Goal: Information Seeking & Learning: Check status

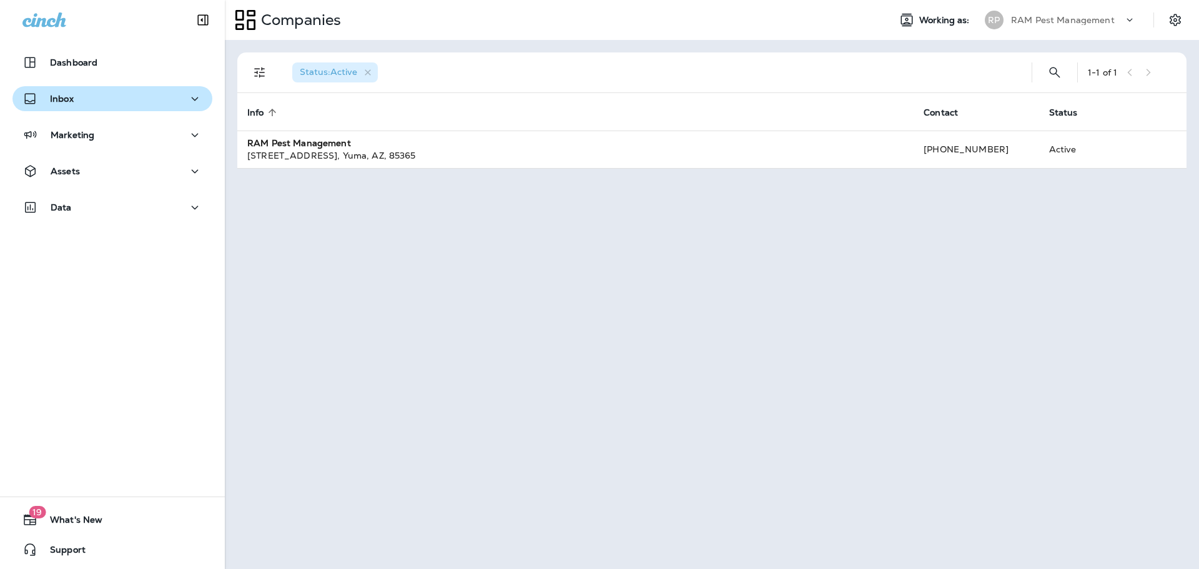
drag, startPoint x: 0, startPoint y: 98, endPoint x: 74, endPoint y: 99, distance: 74.4
click at [2, 99] on div "Inbox" at bounding box center [112, 101] width 225 height 31
click at [76, 99] on div "Inbox" at bounding box center [112, 99] width 180 height 16
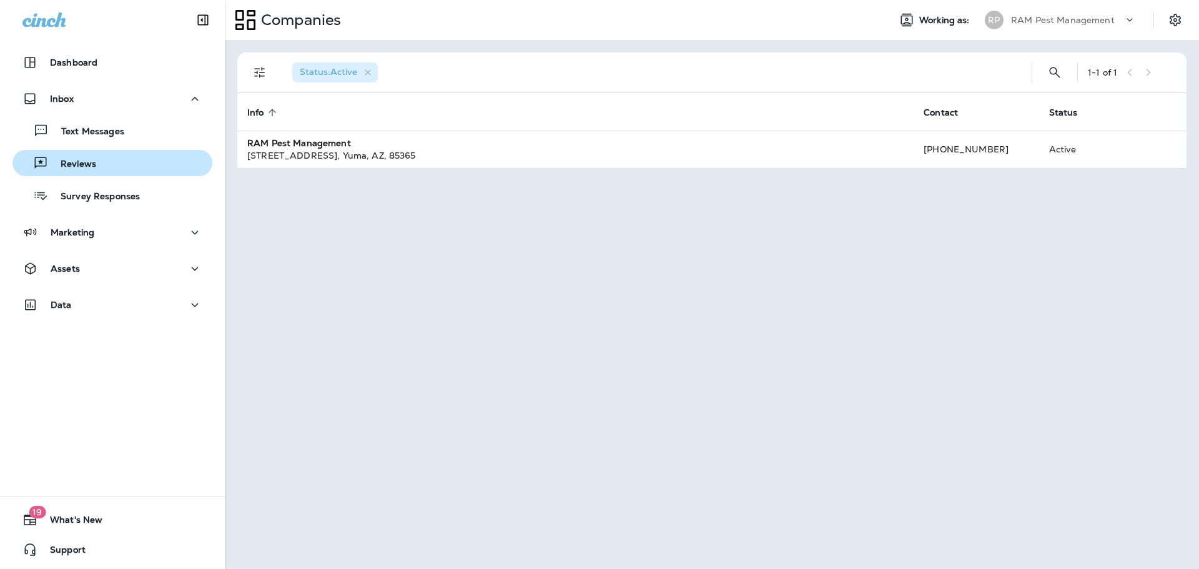
click at [121, 159] on div "Reviews" at bounding box center [112, 163] width 190 height 19
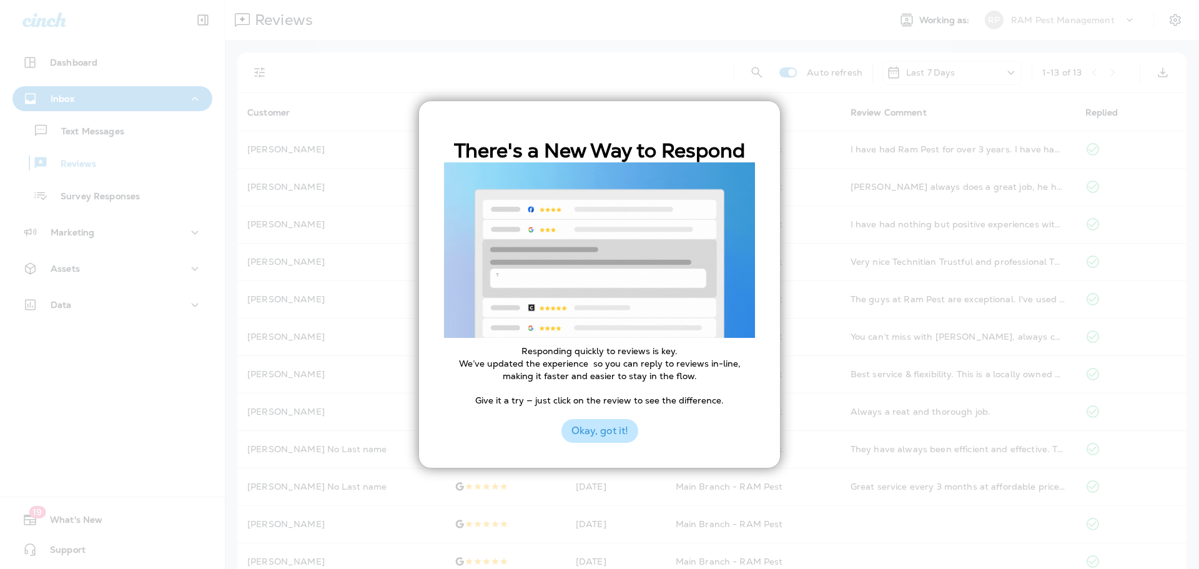
click at [610, 425] on button "Okay, got it!" at bounding box center [600, 431] width 77 height 24
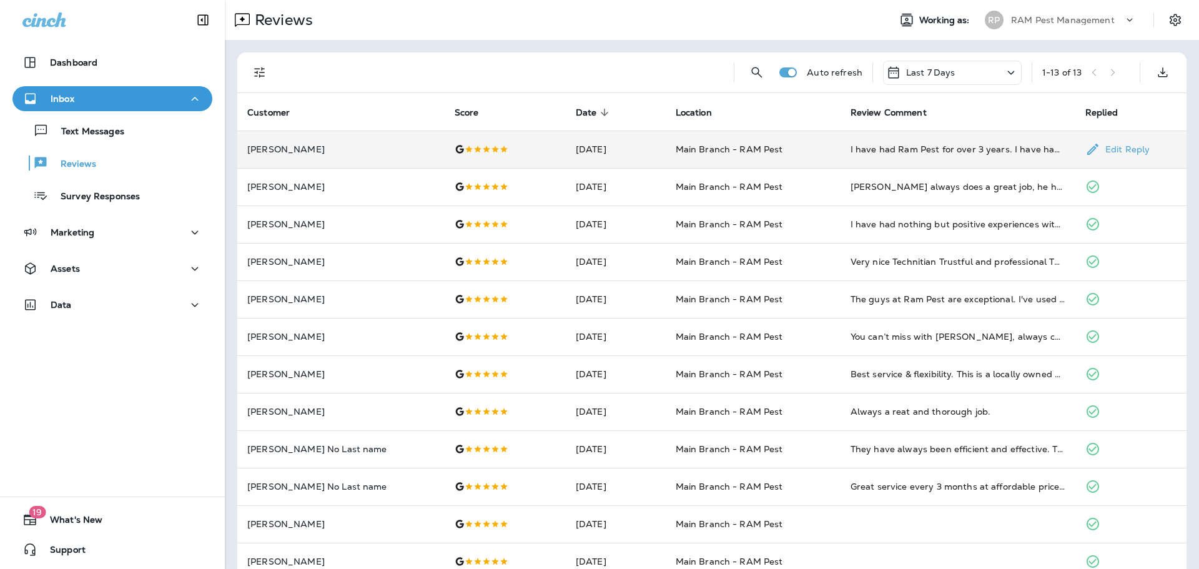
click at [613, 154] on td "[DATE]" at bounding box center [616, 149] width 100 height 37
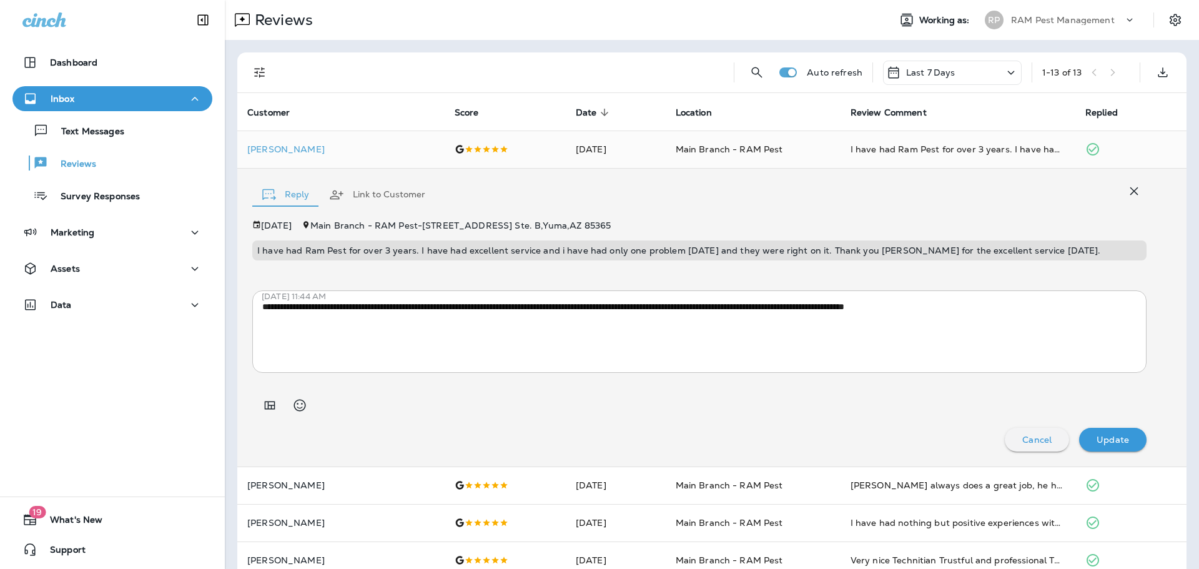
click at [1026, 440] on p "Cancel" at bounding box center [1037, 440] width 29 height 10
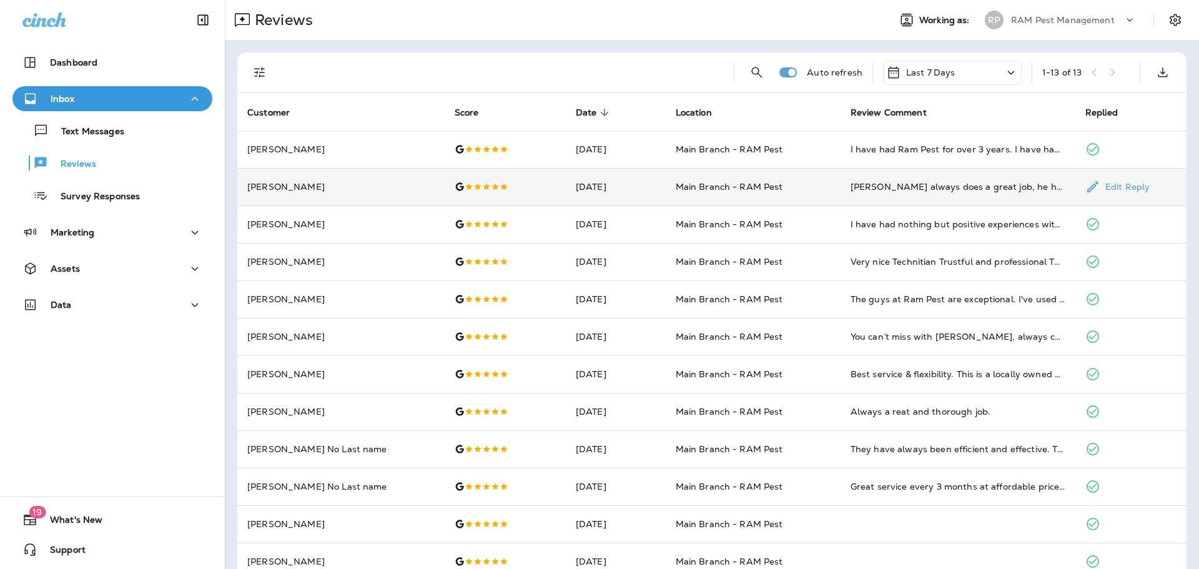
click at [518, 187] on div at bounding box center [505, 187] width 101 height 10
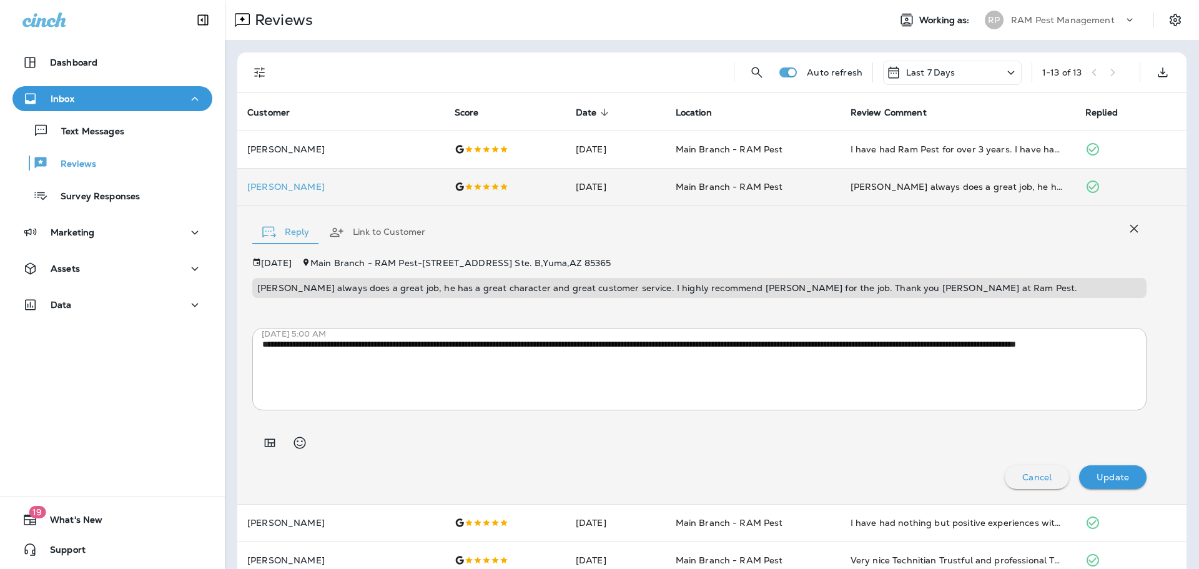
click at [1023, 481] on p "Cancel" at bounding box center [1037, 477] width 29 height 10
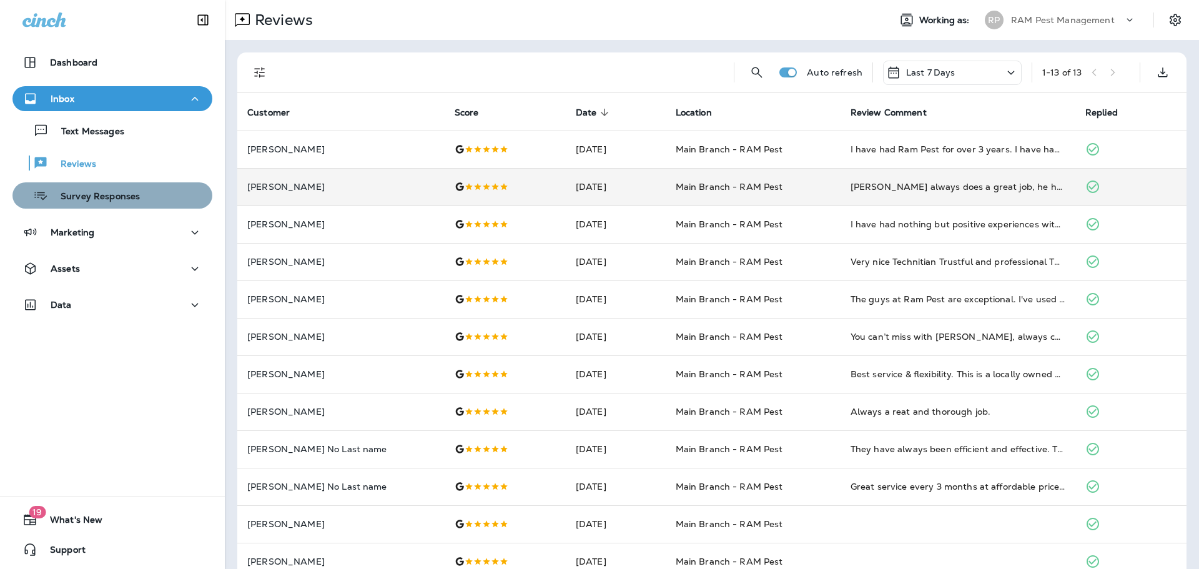
click at [134, 207] on button "Survey Responses" at bounding box center [112, 195] width 200 height 26
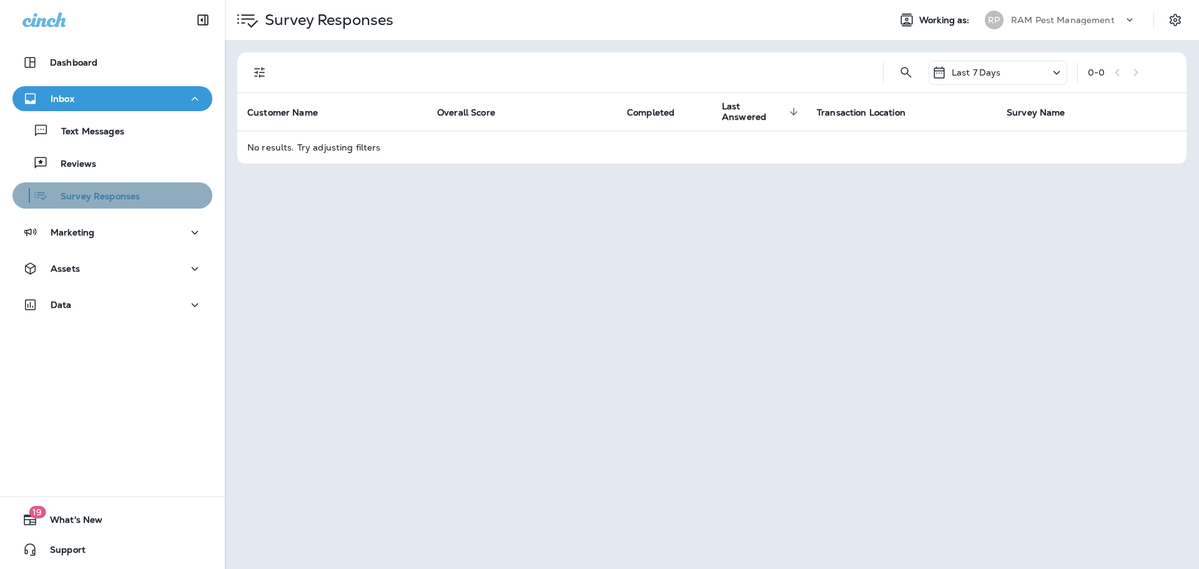
click at [138, 187] on div "Survey Responses" at bounding box center [112, 195] width 190 height 19
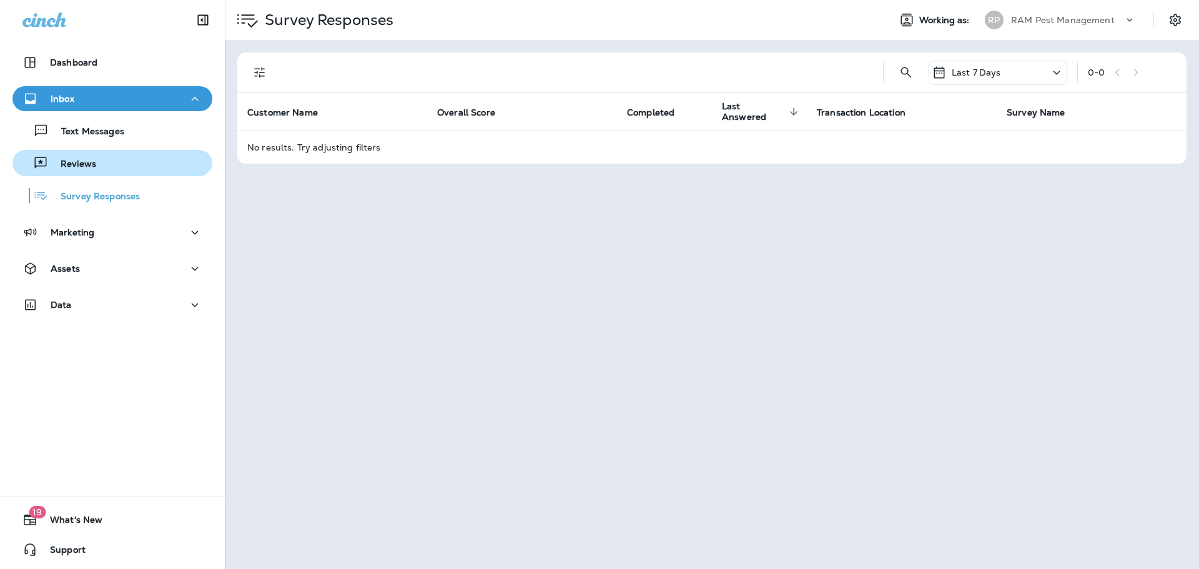
click at [136, 171] on div "Reviews" at bounding box center [112, 163] width 190 height 19
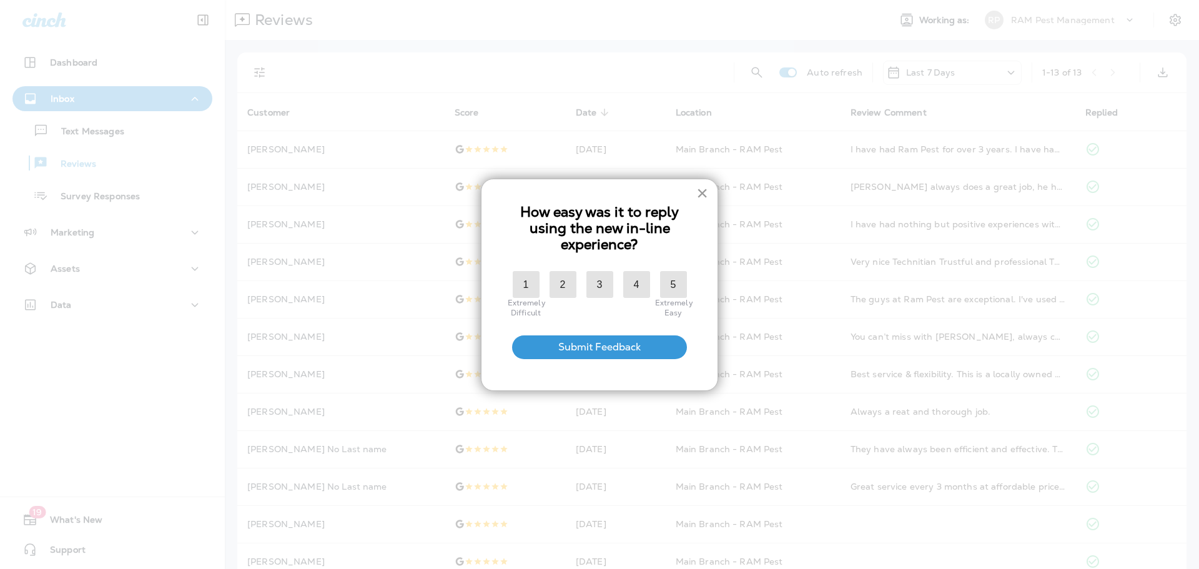
click at [701, 190] on button "×" at bounding box center [703, 193] width 12 height 20
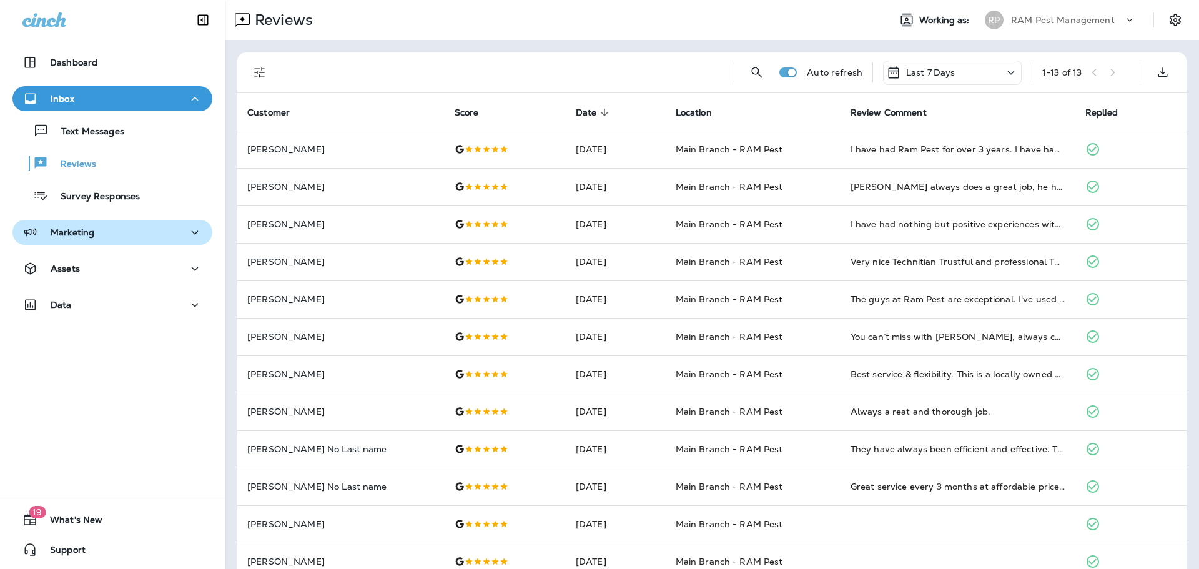
click at [99, 234] on div "Marketing" at bounding box center [112, 233] width 180 height 16
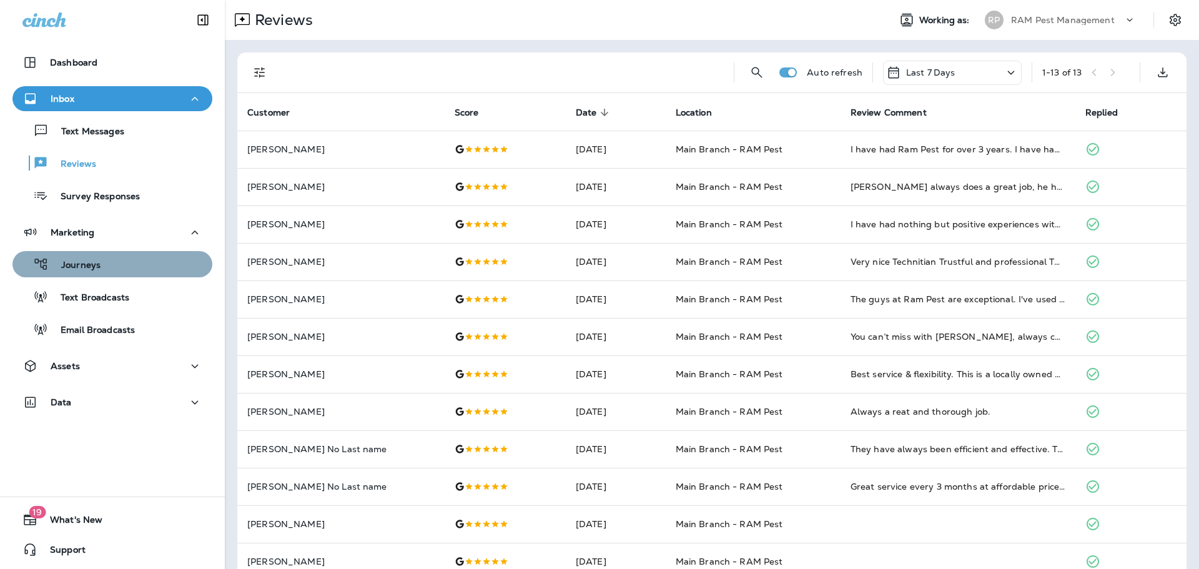
click at [122, 273] on div "Journeys" at bounding box center [112, 264] width 190 height 19
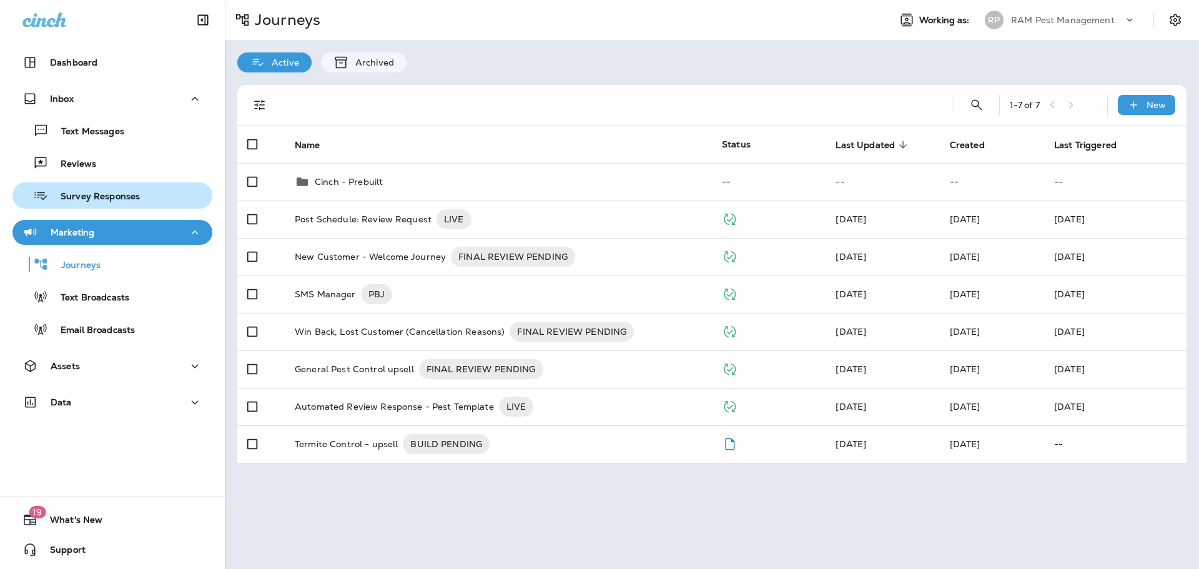
click at [111, 191] on p "Survey Responses" at bounding box center [94, 197] width 92 height 12
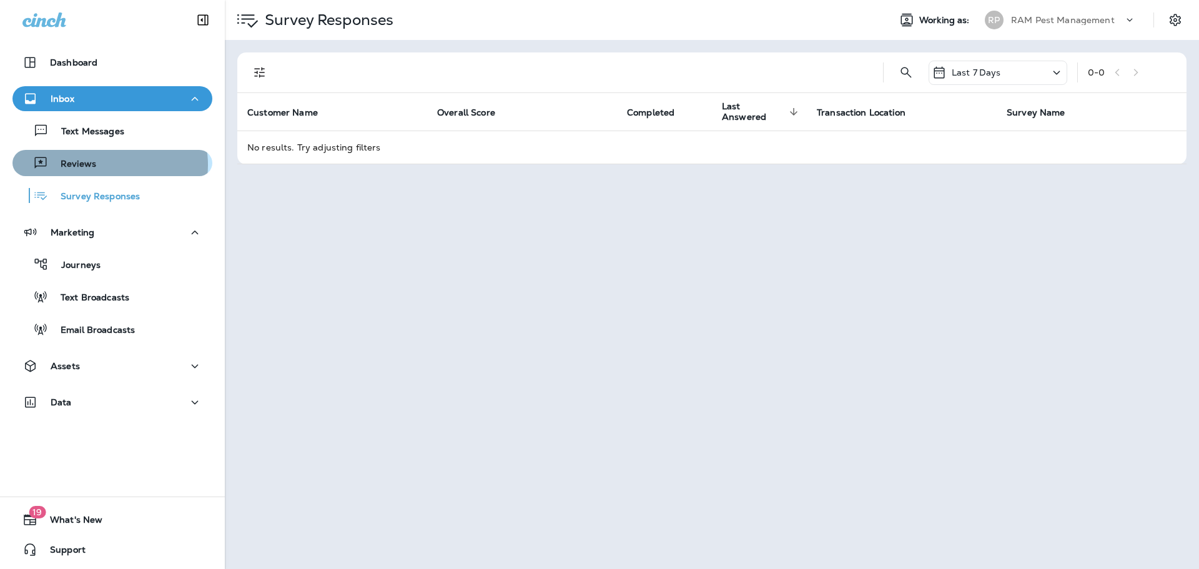
click at [105, 165] on div "Reviews" at bounding box center [112, 163] width 190 height 19
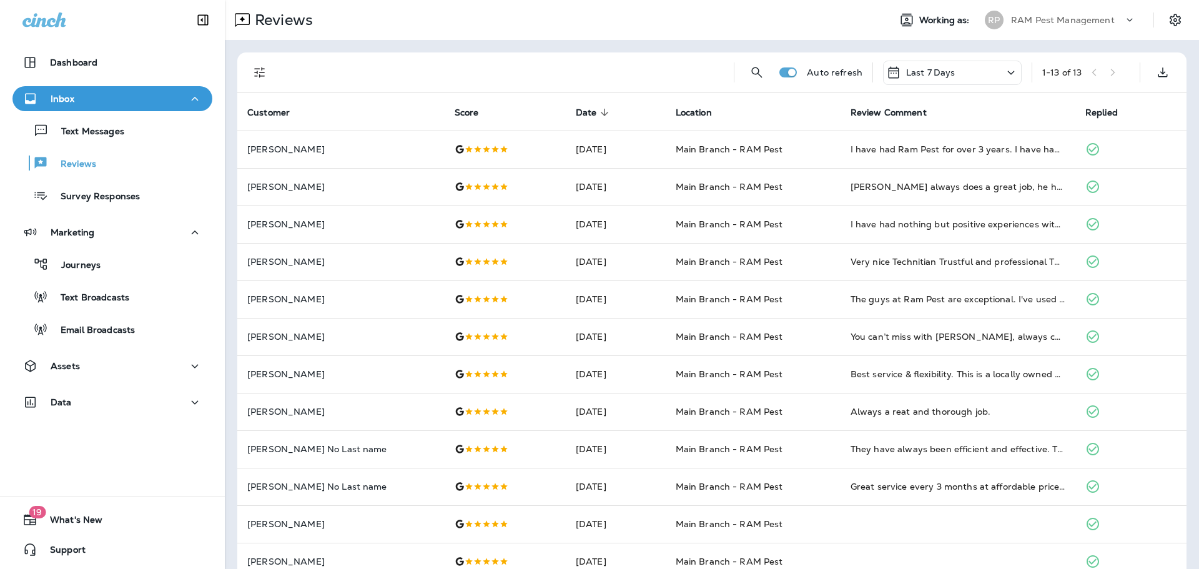
click at [957, 74] on div "Last 7 Days" at bounding box center [952, 73] width 139 height 24
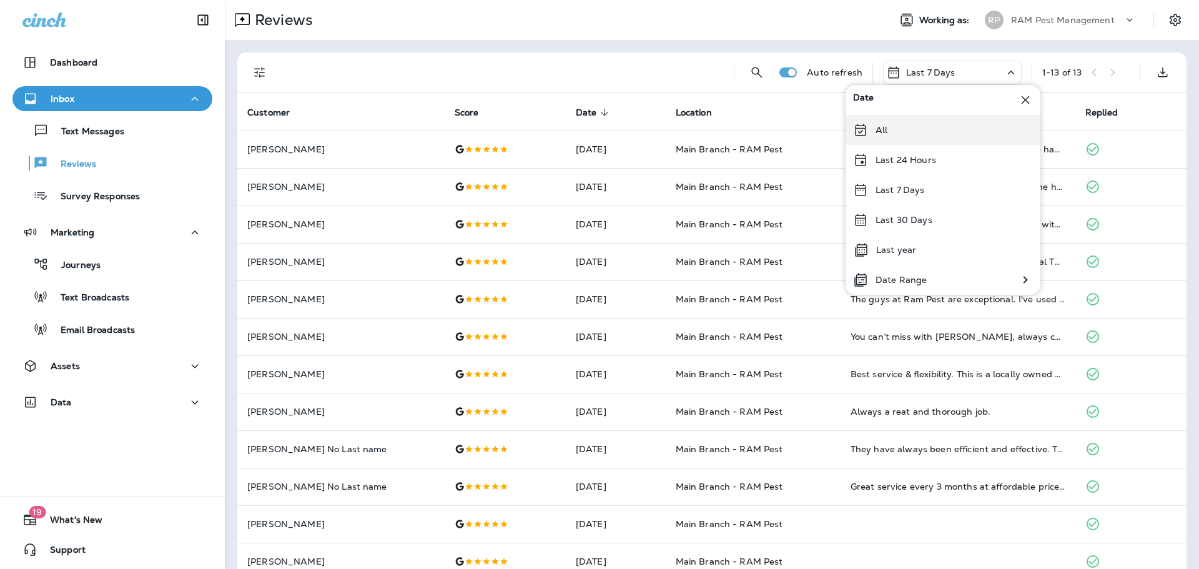
click at [890, 139] on div "All" at bounding box center [943, 130] width 195 height 30
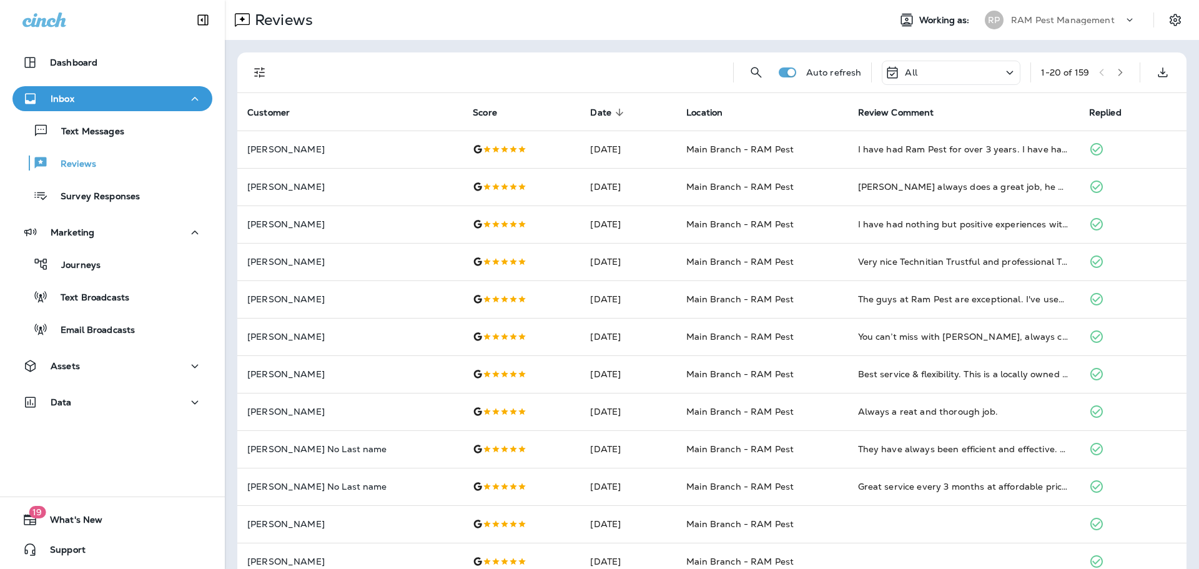
drag, startPoint x: 985, startPoint y: 66, endPoint x: 967, endPoint y: 77, distance: 20.5
click at [983, 67] on div "All" at bounding box center [951, 73] width 139 height 24
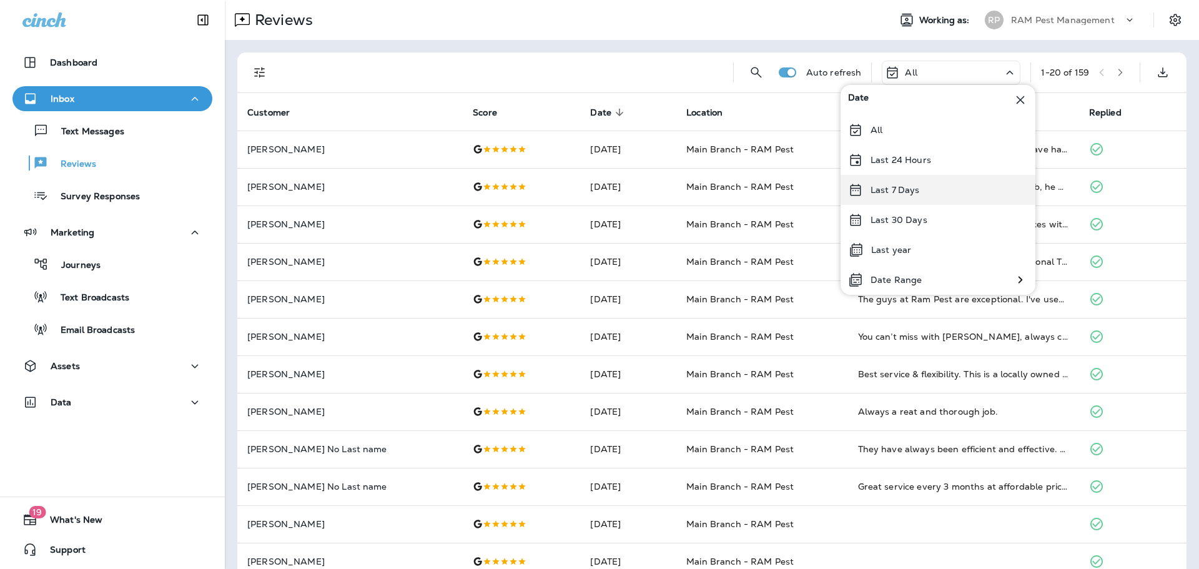
click at [923, 199] on div "Last 7 Days" at bounding box center [938, 190] width 195 height 30
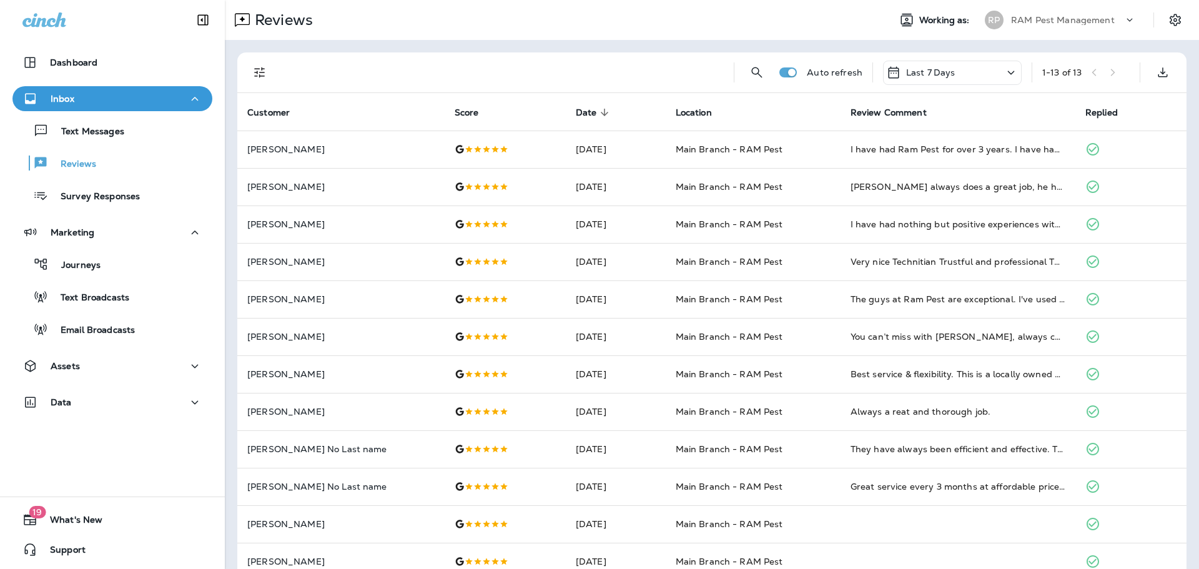
click at [966, 79] on div "Last 7 Days" at bounding box center [952, 73] width 139 height 24
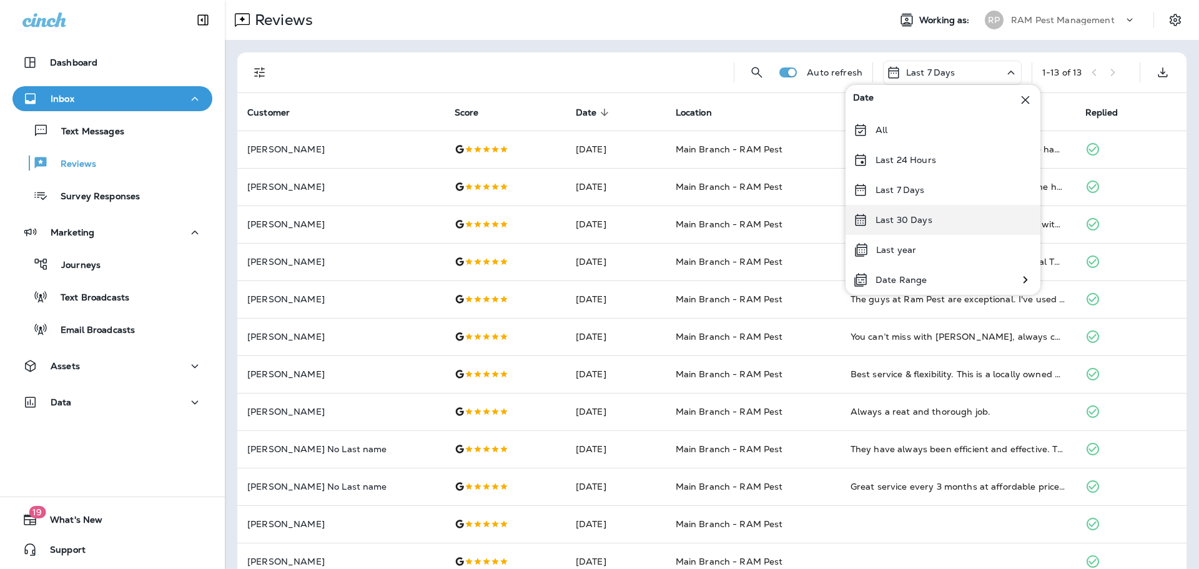
click at [945, 212] on div "Last 30 Days" at bounding box center [943, 220] width 195 height 30
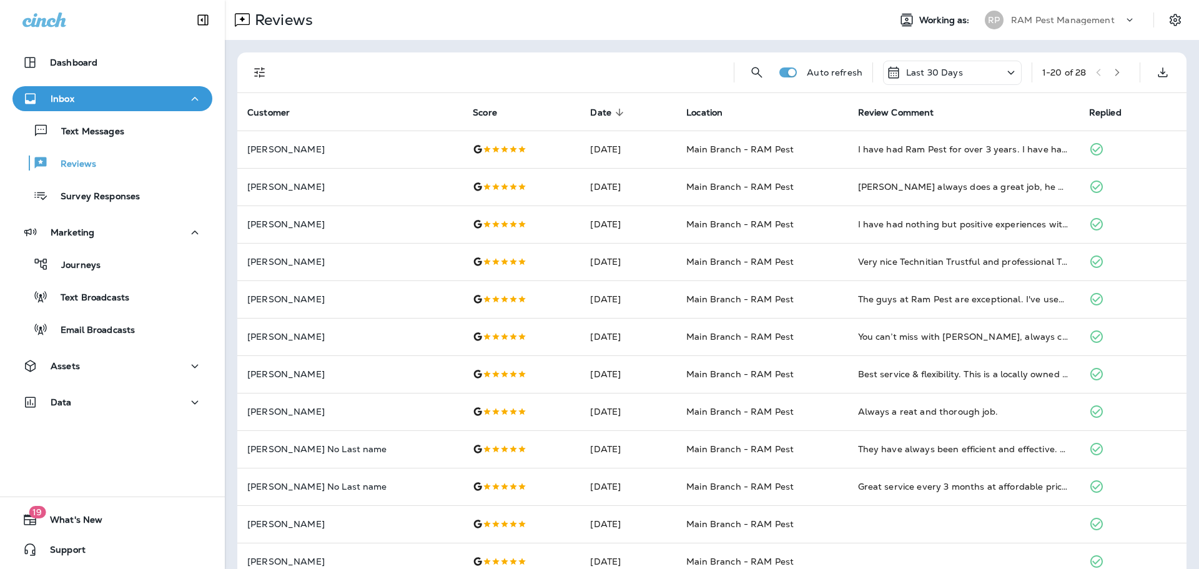
click at [1004, 75] on icon at bounding box center [1011, 73] width 15 height 16
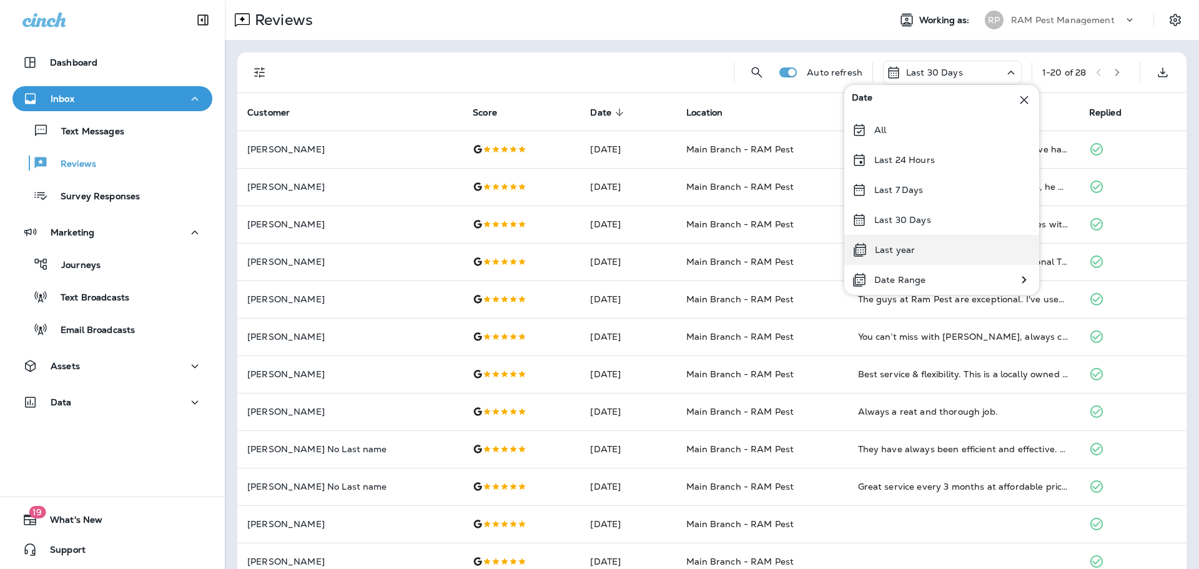
click at [923, 251] on div "Last year" at bounding box center [942, 250] width 195 height 30
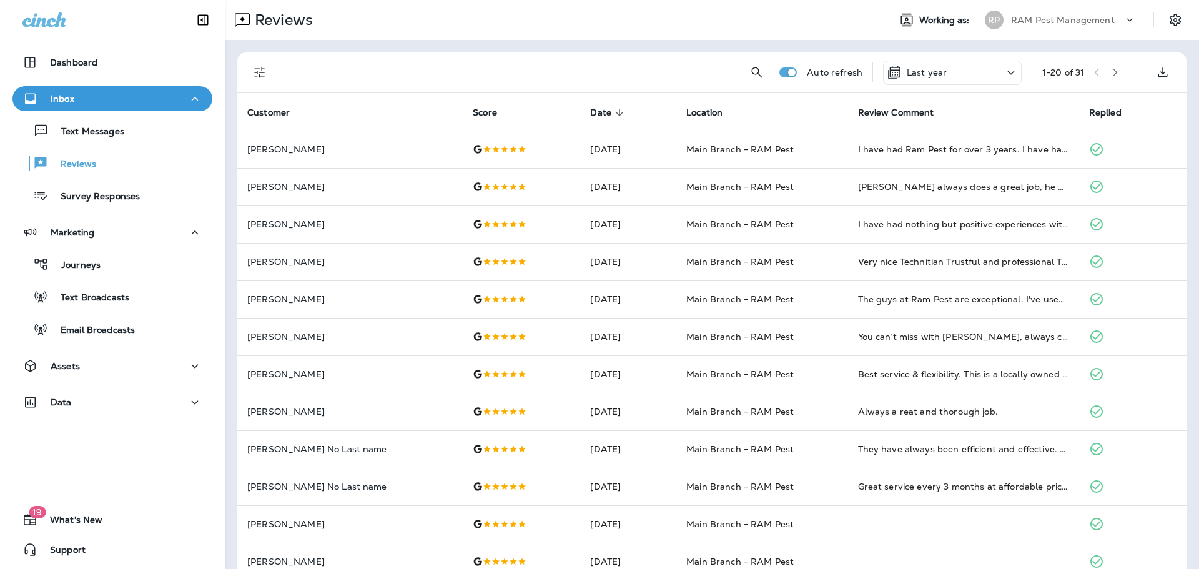
click at [920, 69] on p "Last year" at bounding box center [927, 72] width 40 height 10
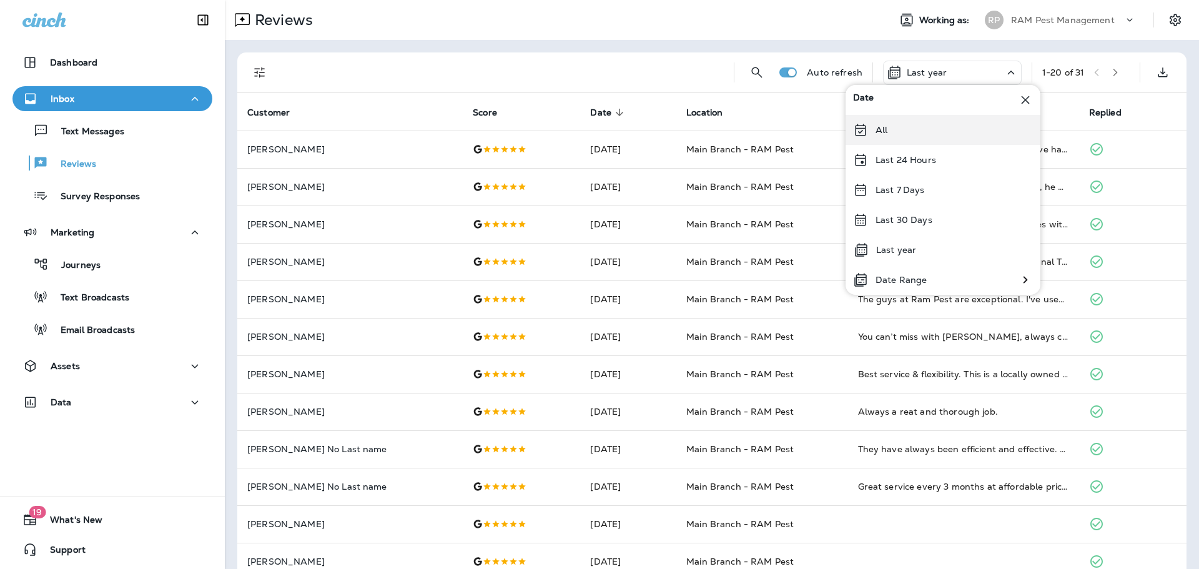
click at [863, 125] on icon at bounding box center [860, 130] width 11 height 12
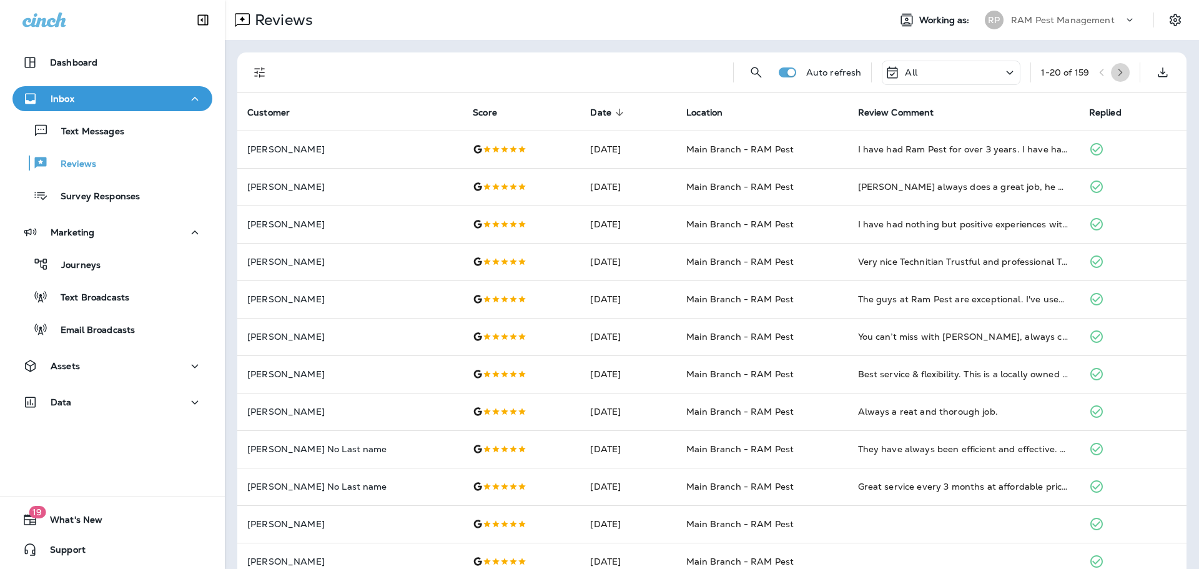
click at [1118, 66] on button "button" at bounding box center [1120, 72] width 19 height 19
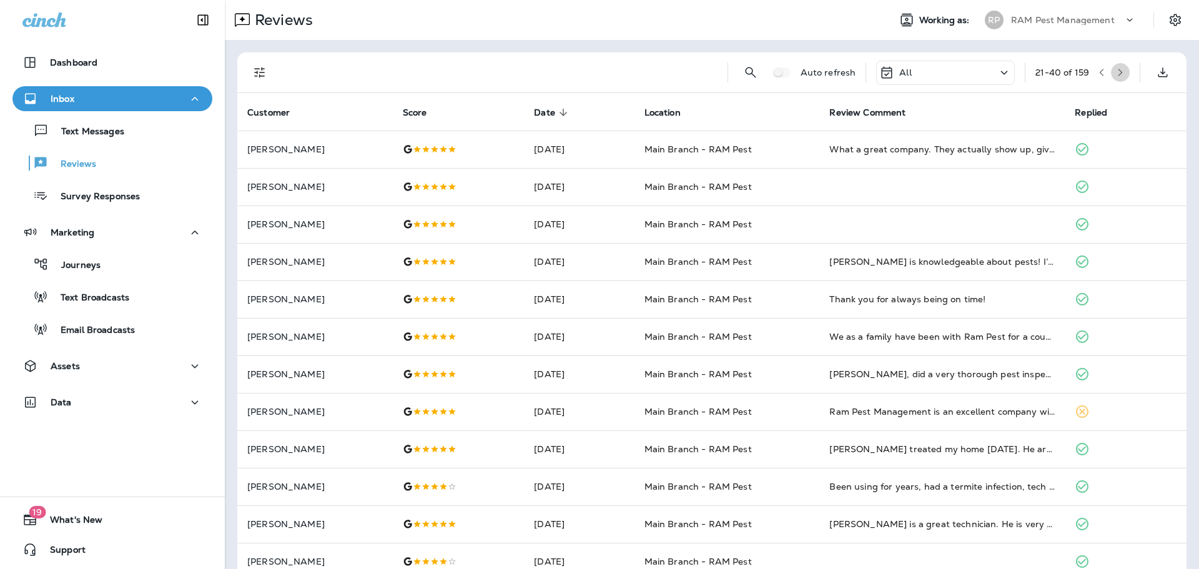
click at [1116, 72] on icon "button" at bounding box center [1120, 72] width 9 height 9
